Goal: Find specific fact: Find specific fact

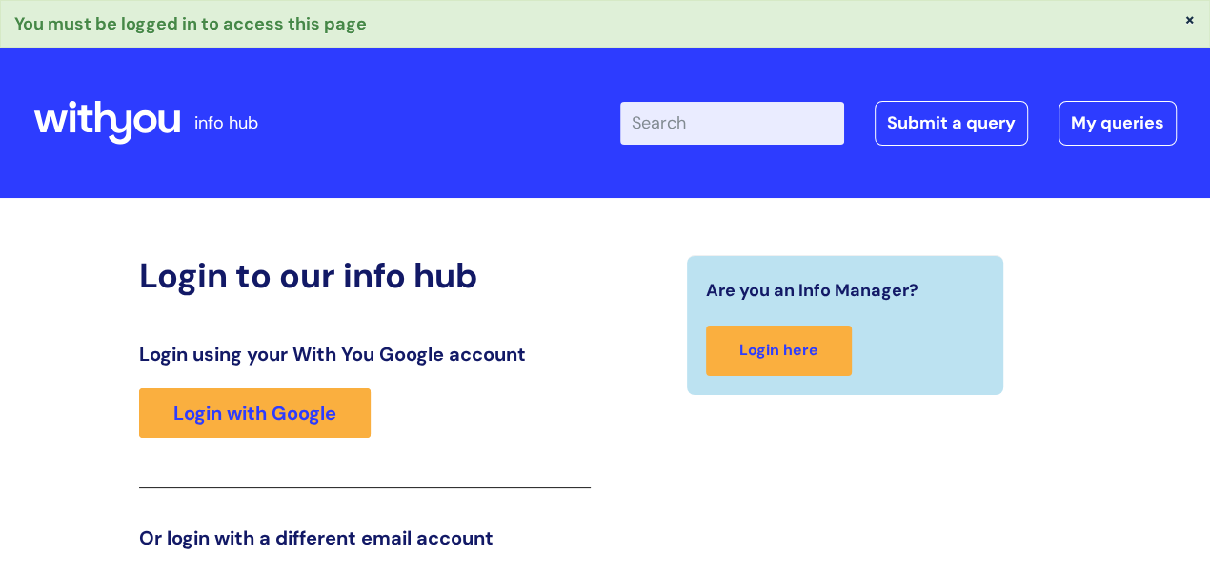
click at [764, 122] on input "Enter your search term here..." at bounding box center [732, 123] width 224 height 42
type input "w"
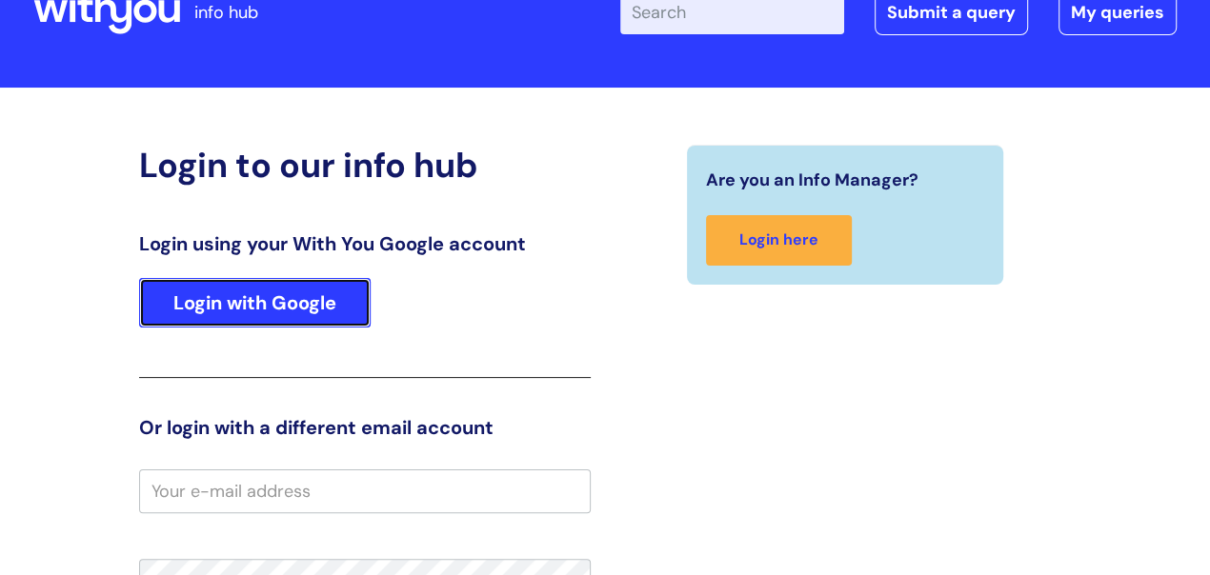
scroll to position [97, 0]
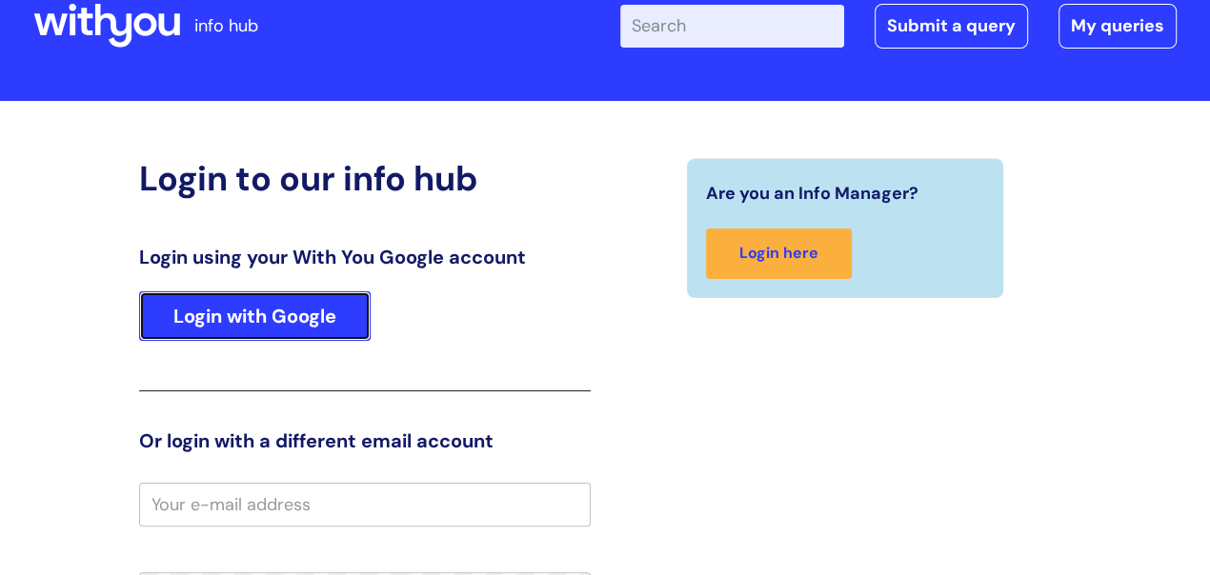
click at [250, 304] on link "Login with Google" at bounding box center [255, 317] width 232 height 50
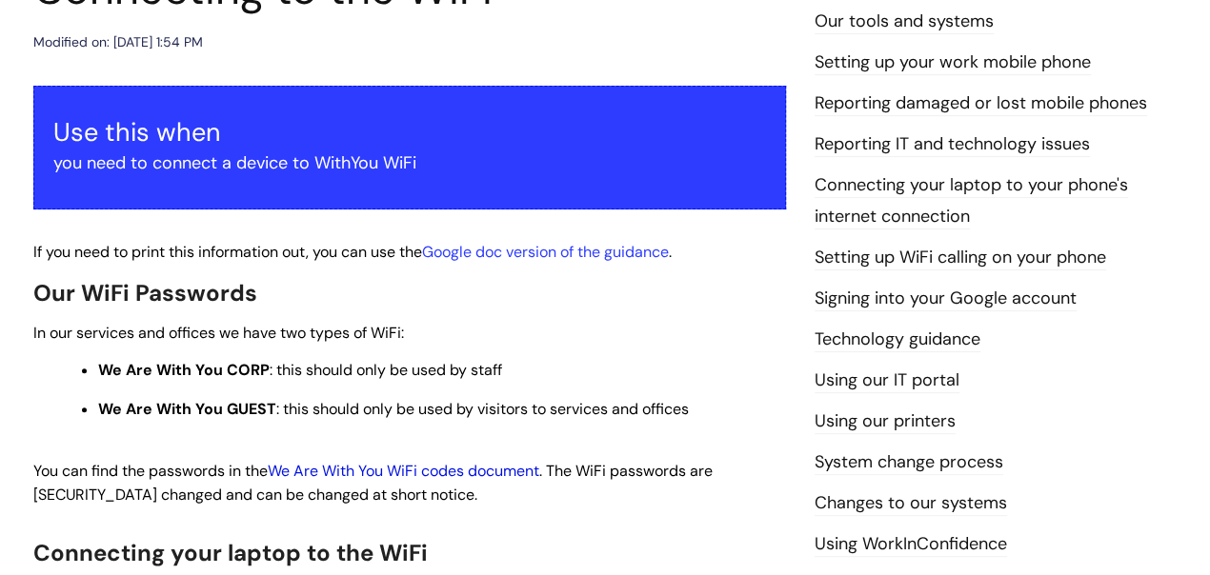
scroll to position [276, 0]
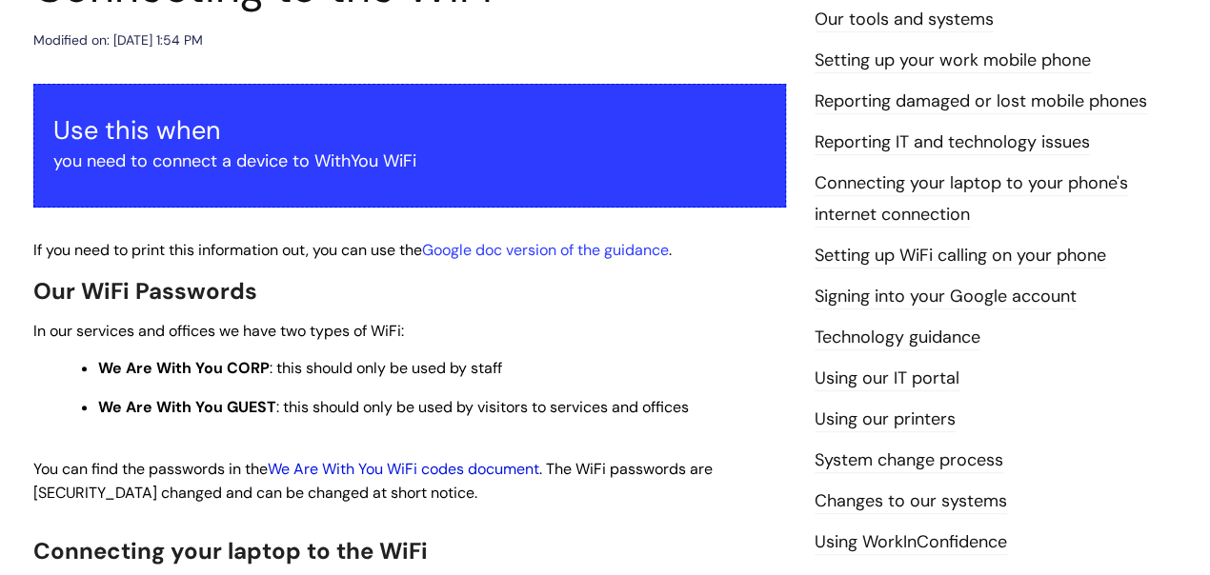
click at [473, 479] on link "We Are With You WiFi codes document" at bounding box center [404, 469] width 272 height 20
